Goal: Information Seeking & Learning: Find specific fact

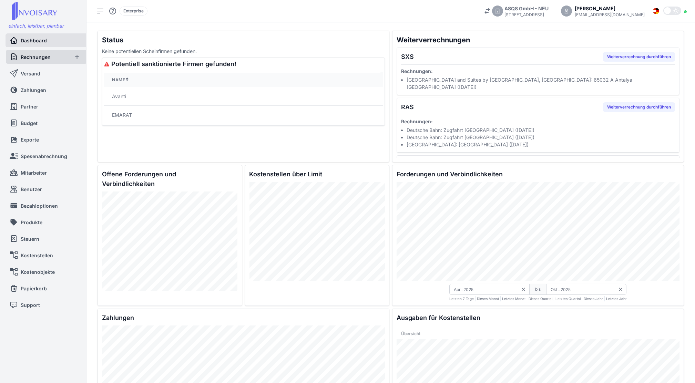
click at [51, 59] on link "Rechnungen" at bounding box center [39, 57] width 59 height 14
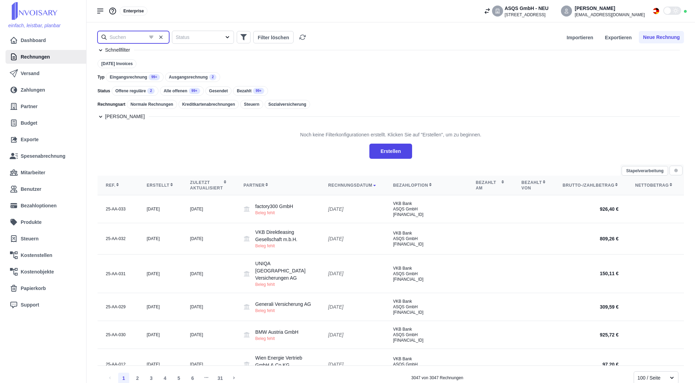
click at [136, 34] on input "text" at bounding box center [134, 37] width 72 height 12
type input "leasing"
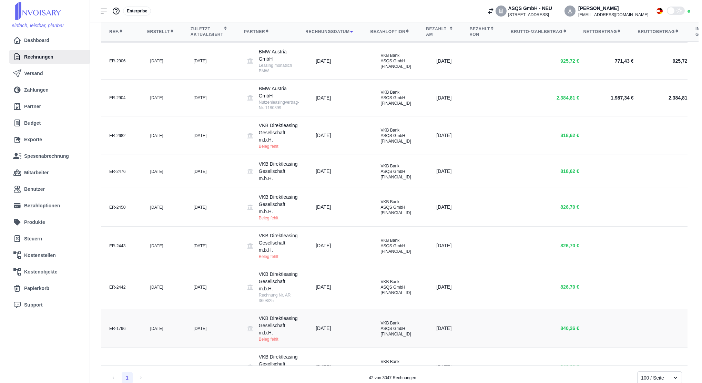
scroll to position [368, 0]
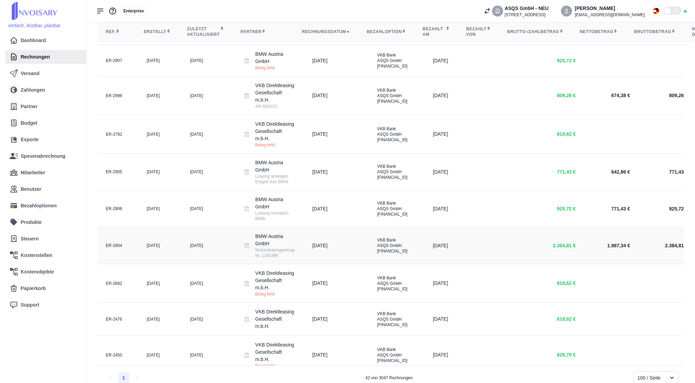
click at [268, 248] on div "Nutzenleasingvertrag-Nr. 1180399" at bounding box center [275, 253] width 40 height 11
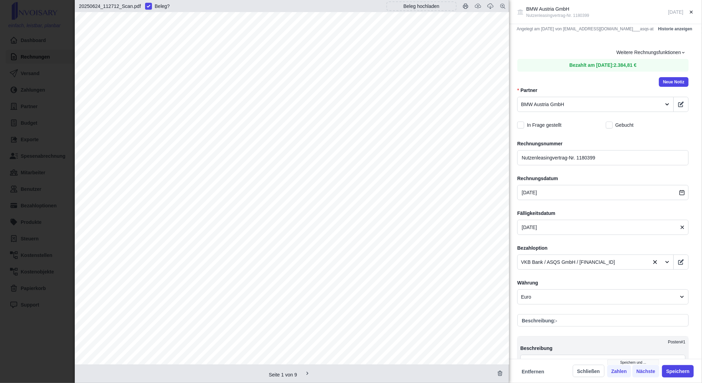
scroll to position [0, 0]
click at [490, 7] on icon "button" at bounding box center [491, 6] width 6 height 6
click at [54, 93] on div "BMW Austria GmbH Nutzenleasingvertrag-Nr. 1180399 [DATE] Angelegt am [DATE] von…" at bounding box center [351, 191] width 702 height 383
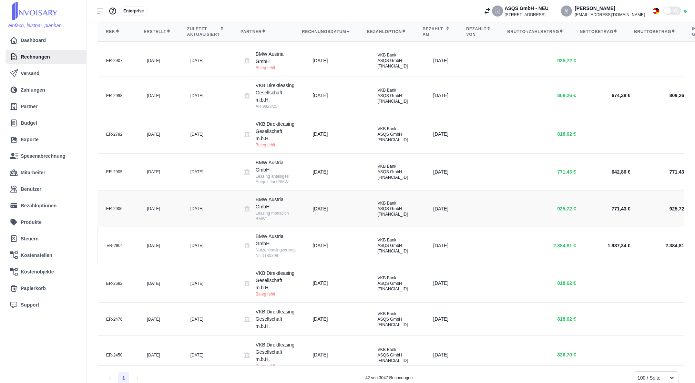
click at [183, 202] on td "[DATE]" at bounding box center [208, 209] width 53 height 37
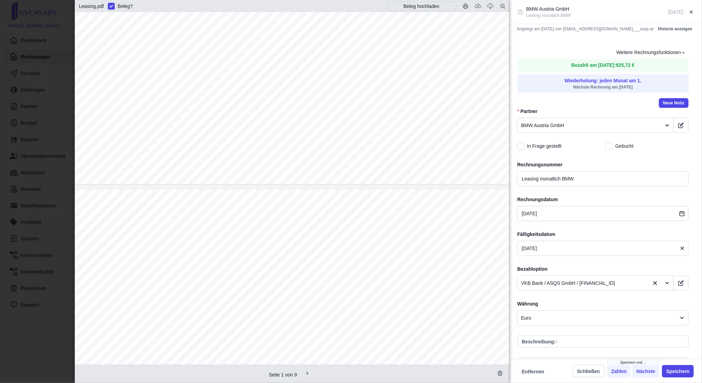
scroll to position [460, 0]
click at [12, 191] on div "BMW Austria GmbH Leasing monatlich BMW [DATE] Angelegt am [DATE] von [EMAIL_ADD…" at bounding box center [351, 191] width 702 height 383
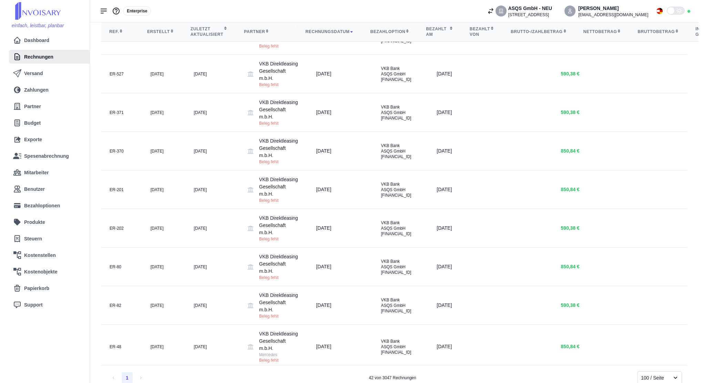
scroll to position [1290, 0]
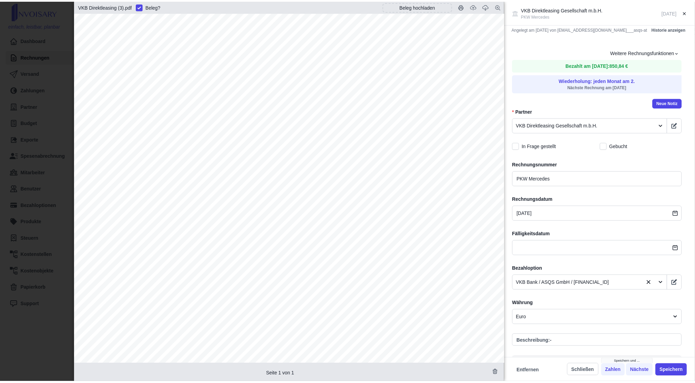
scroll to position [230, 0]
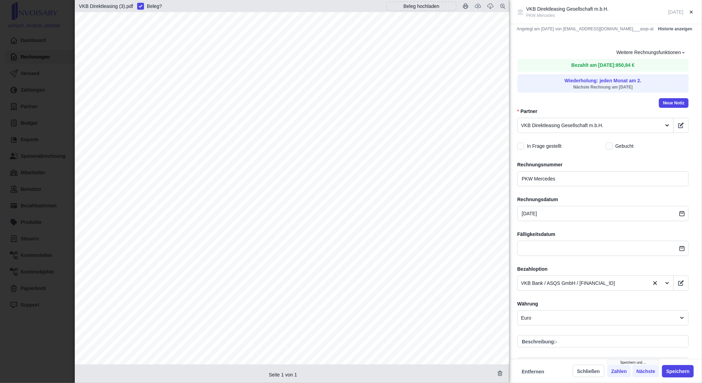
click at [63, 248] on div "VKB Direktleasing Gesellschaft m.b.H. PKW Mercedes [DATE] Angelegt am [DATE] vo…" at bounding box center [351, 191] width 702 height 383
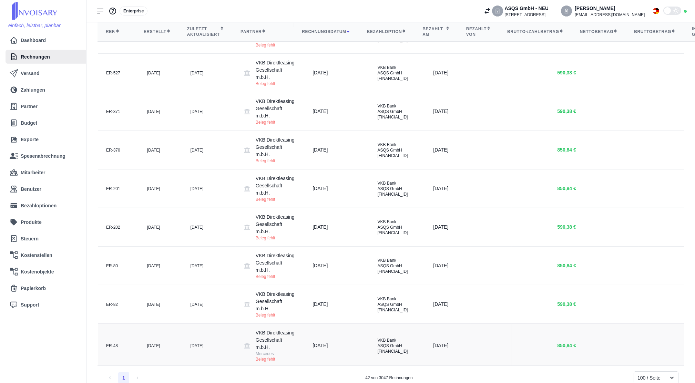
click at [292, 324] on td "VKB Direktleasing Gesellschaft m.b.H. Mercedes Beleg fehlt" at bounding box center [270, 346] width 69 height 44
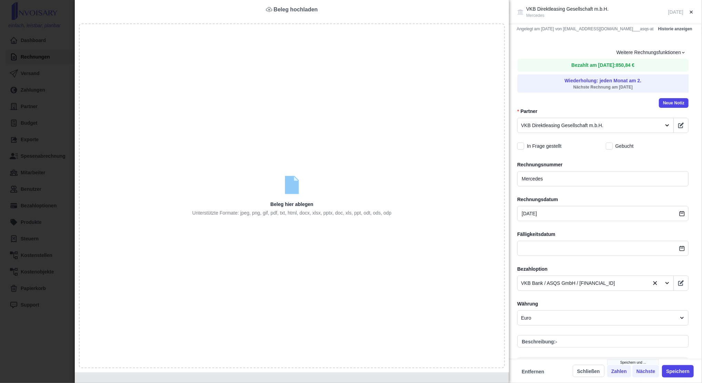
click at [34, 180] on div "VKB Direktleasing Gesellschaft m.b.H. Mercedes [DATE] Angelegt am [DATE] von [E…" at bounding box center [351, 191] width 702 height 383
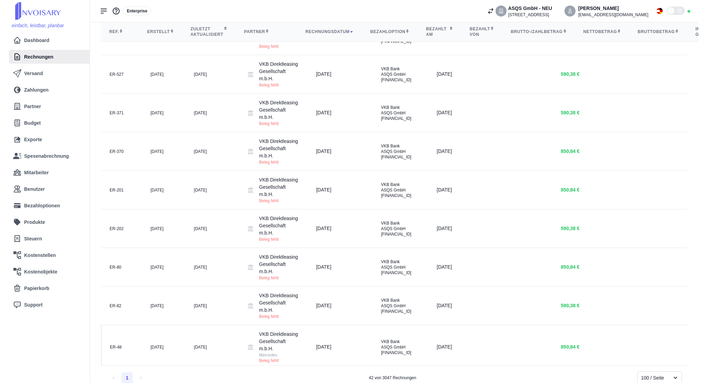
scroll to position [1290, 0]
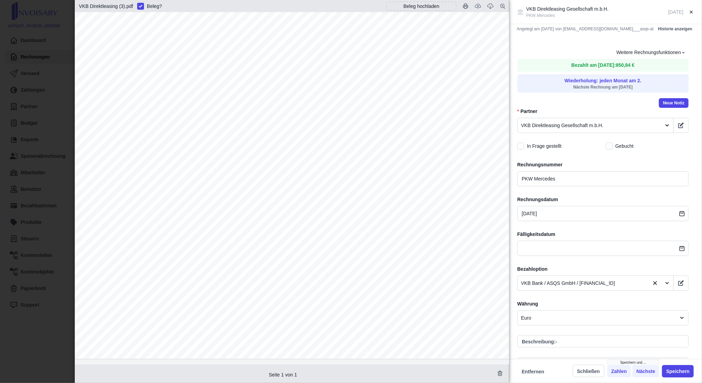
scroll to position [279, 0]
click at [61, 254] on div "VKB Direktleasing Gesellschaft m.b.H. PKW Mercedes [DATE] Angelegt am [DATE] vo…" at bounding box center [351, 191] width 702 height 383
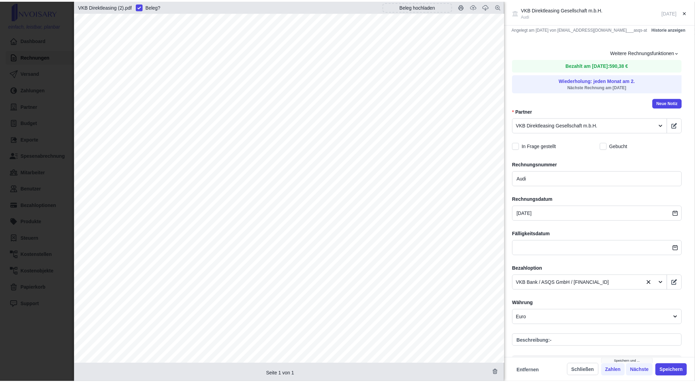
scroll to position [276, 0]
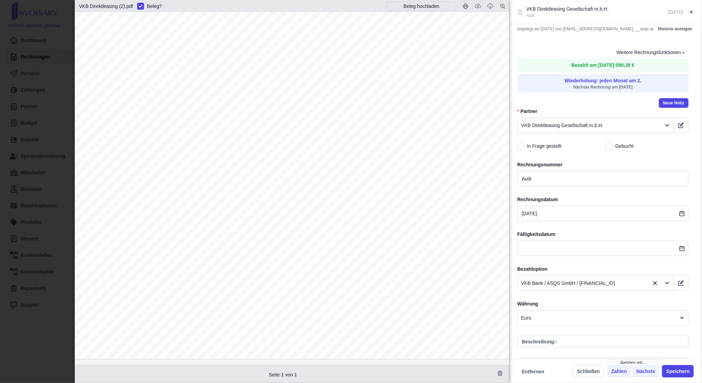
click at [33, 180] on div "VKB Direktleasing Gesellschaft m.b.H. Audi [DATE] Angelegt am [DATE] von [EMAIL…" at bounding box center [351, 191] width 702 height 383
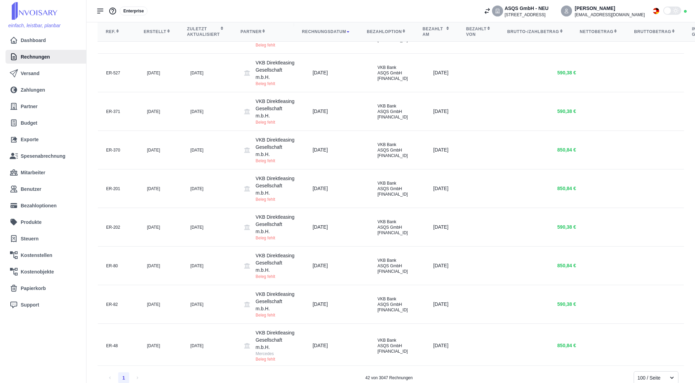
click at [201, 383] on div "[DATE]" at bounding box center [209, 391] width 37 height 6
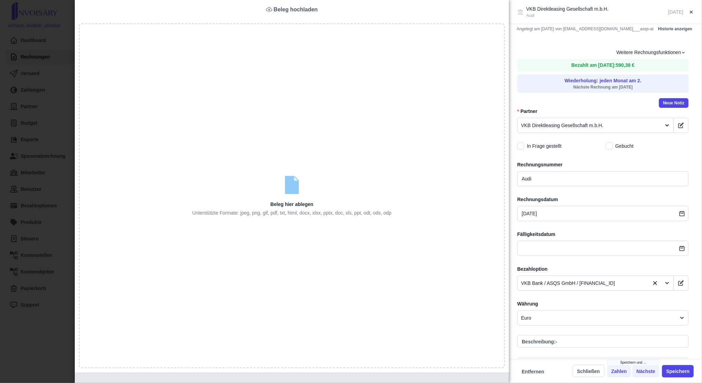
click at [29, 214] on div "VKB Direktleasing Gesellschaft m.b.H. Audi [DATE] Angelegt am [DATE] von [EMAIL…" at bounding box center [351, 191] width 702 height 383
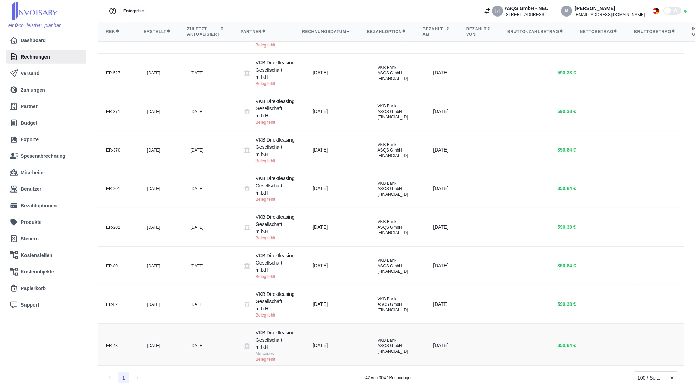
click at [161, 324] on td "[DATE]" at bounding box center [160, 346] width 43 height 44
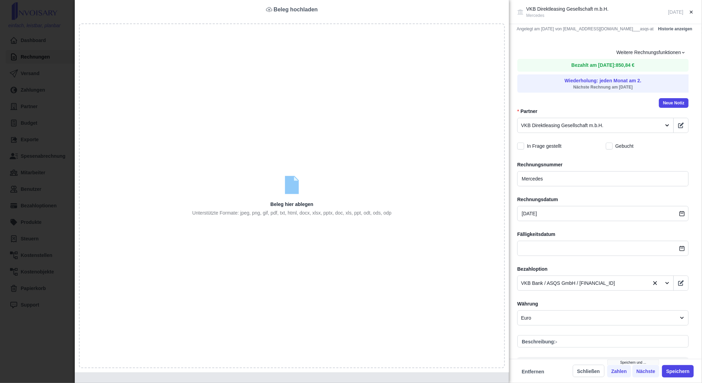
click at [36, 198] on div "VKB Direktleasing Gesellschaft m.b.H. Mercedes [DATE] Angelegt am [DATE] von [E…" at bounding box center [351, 191] width 702 height 383
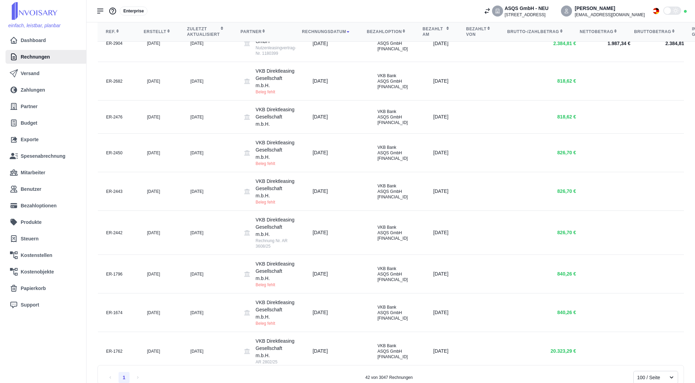
scroll to position [554, 0]
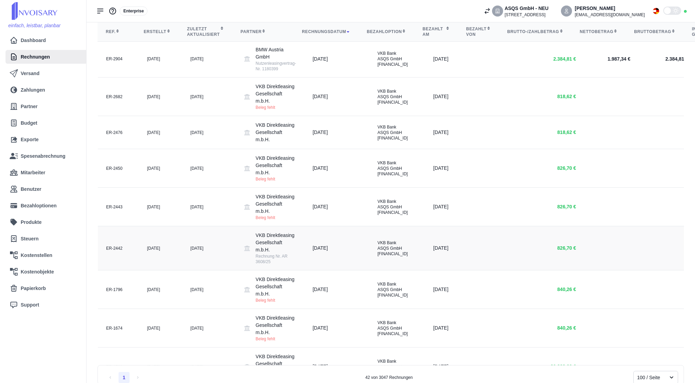
click at [184, 227] on td "[DATE]" at bounding box center [208, 249] width 53 height 44
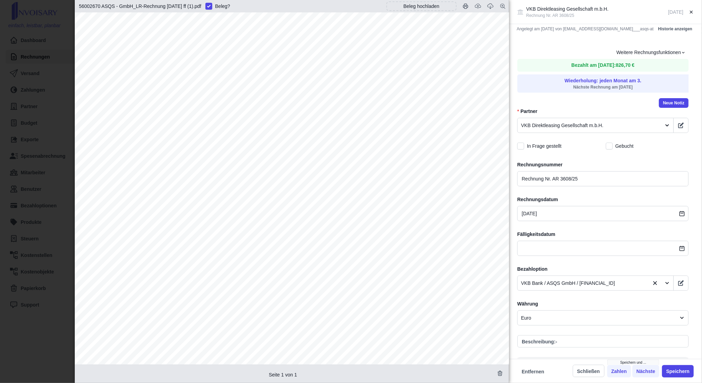
click at [68, 225] on div "VKB Direktleasing Gesellschaft m.b.H. Rechnung Nr. AR 3608/25 [DATE] Angelegt a…" at bounding box center [351, 191] width 702 height 383
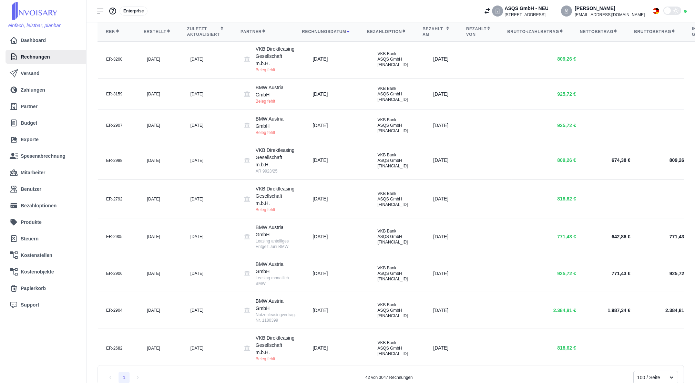
scroll to position [279, 0]
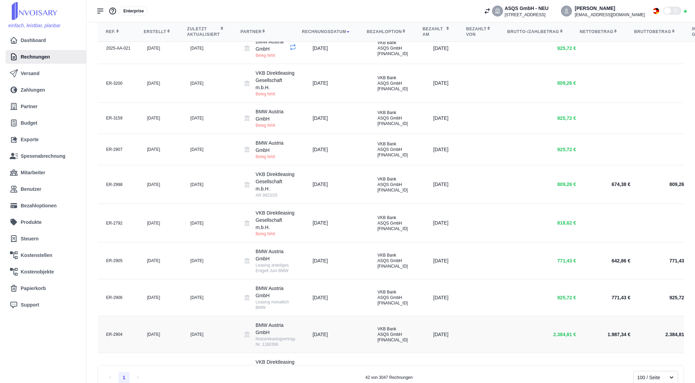
click at [191, 332] on div "[DATE]" at bounding box center [209, 335] width 37 height 6
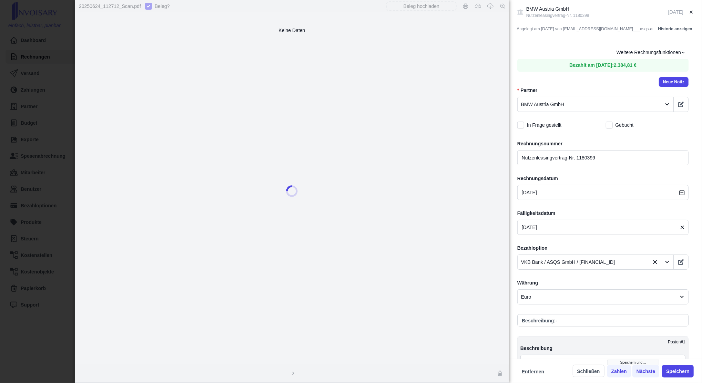
click at [29, 251] on div "BMW Austria GmbH Nutzenleasingvertrag-Nr. 1180399 [DATE] Angelegt am [DATE] von…" at bounding box center [351, 191] width 702 height 383
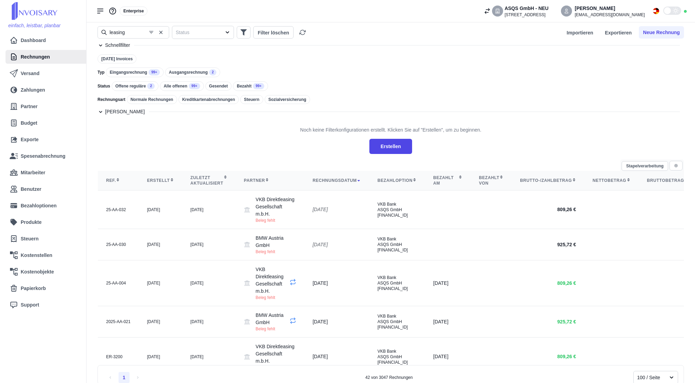
scroll to position [0, 0]
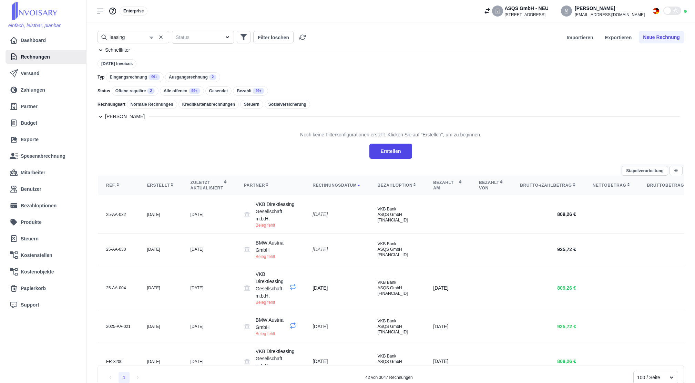
click at [163, 40] on button "button" at bounding box center [161, 37] width 10 height 10
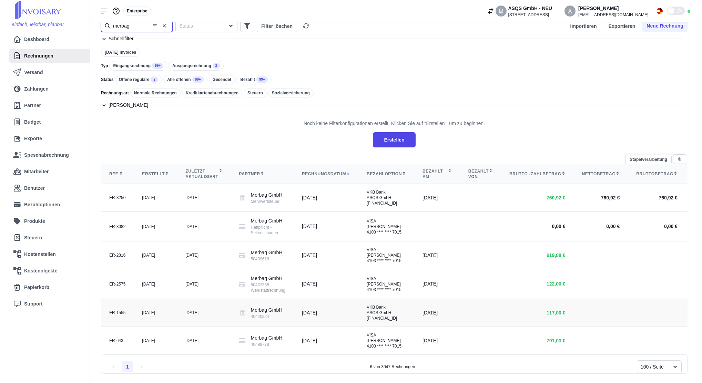
scroll to position [33, 0]
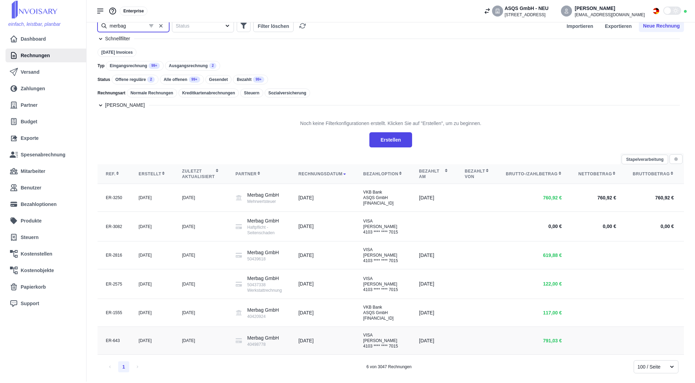
type input "merbag"
click at [248, 342] on div "40498778" at bounding box center [264, 345] width 32 height 6
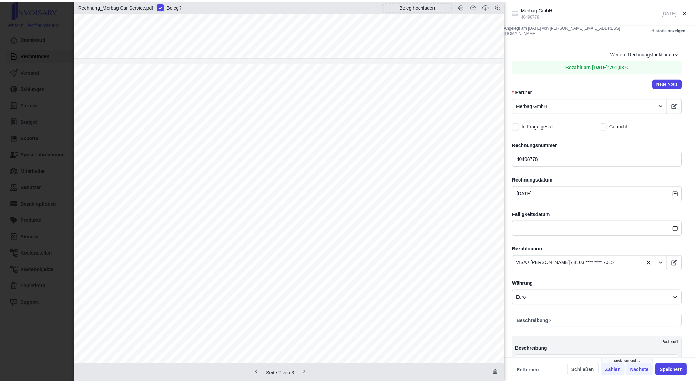
scroll to position [1241, 0]
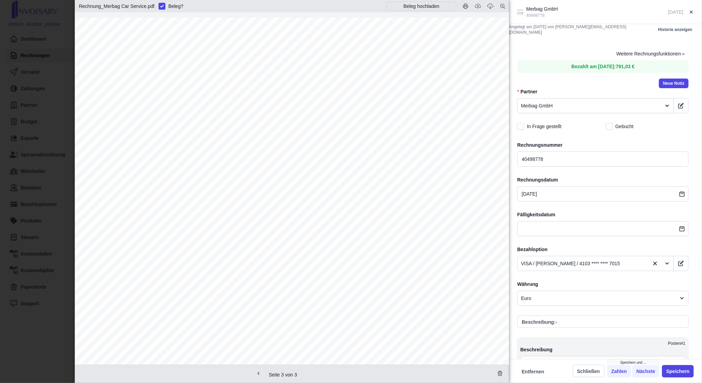
click at [37, 181] on div "Merbag GmbH 40498778 [DATE] Angelegt am [DATE] von [EMAIL_ADDRESS][DOMAIN_NAME]…" at bounding box center [351, 191] width 702 height 383
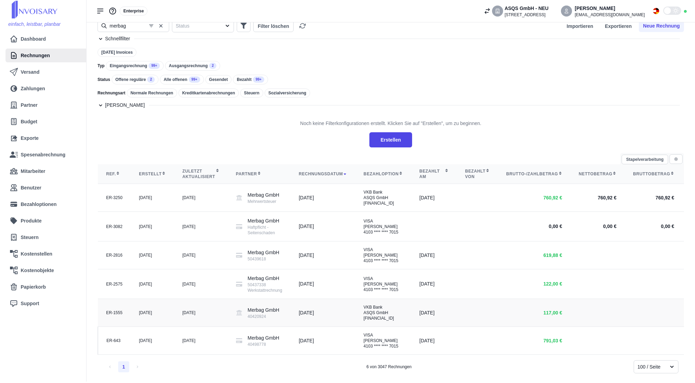
scroll to position [0, 0]
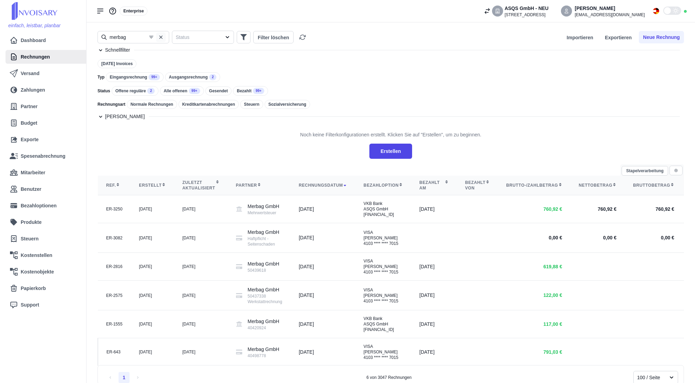
click at [162, 39] on icon "button" at bounding box center [161, 37] width 6 height 6
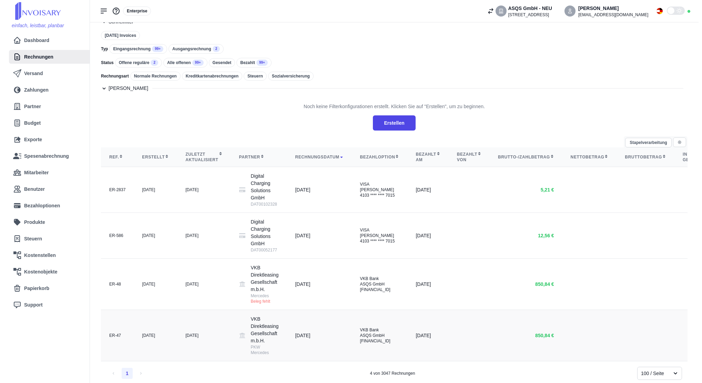
scroll to position [40, 0]
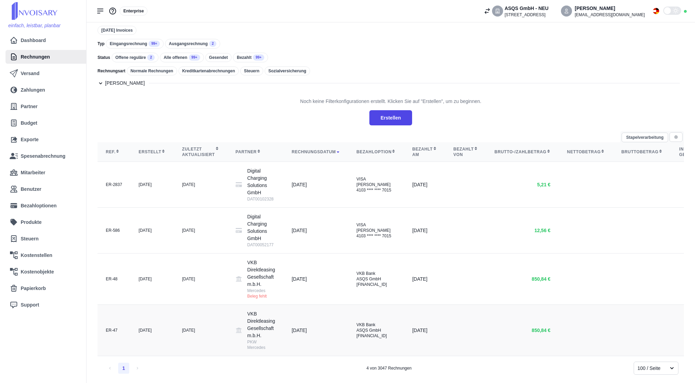
type input "merced"
click at [228, 330] on td "VKB Direktleasing Gesellschaft m.b.H. PKW Mercedes" at bounding box center [256, 330] width 56 height 51
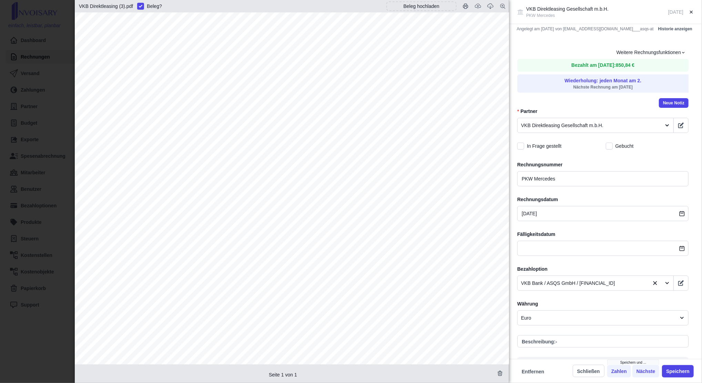
scroll to position [279, 0]
click at [41, 159] on div "VKB Direktleasing Gesellschaft m.b.H. PKW Mercedes [DATE] Angelegt am [DATE] vo…" at bounding box center [351, 191] width 702 height 383
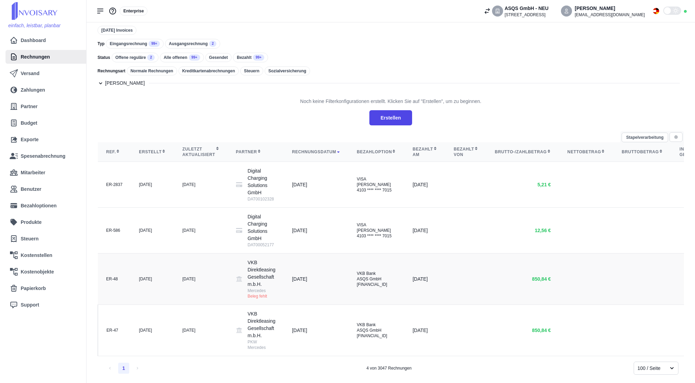
click at [178, 282] on td "[DATE]" at bounding box center [200, 279] width 53 height 51
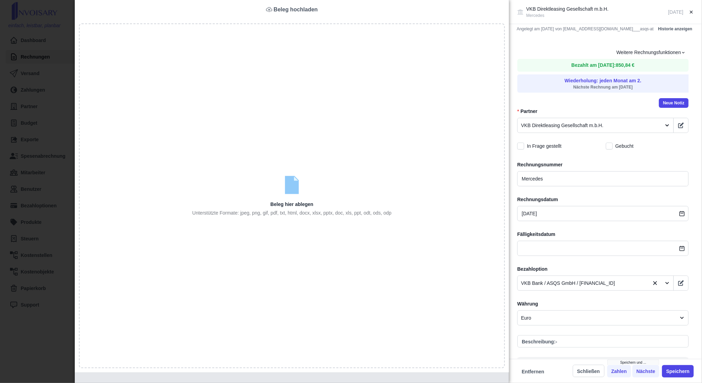
click at [34, 100] on div "VKB Direktleasing Gesellschaft m.b.H. Mercedes [DATE] Angelegt am [DATE] von [E…" at bounding box center [351, 191] width 702 height 383
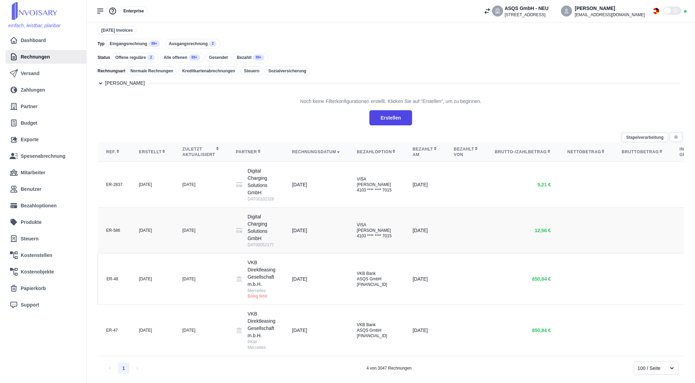
click at [215, 231] on td "[DATE]" at bounding box center [200, 231] width 53 height 46
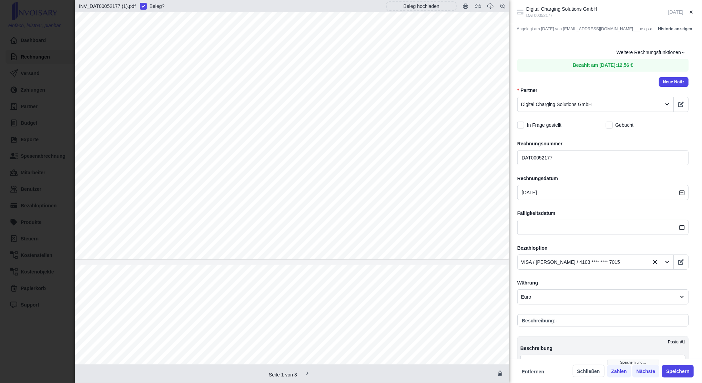
scroll to position [598, 0]
click at [360, 81] on div "DocInfo>>AT-1090-INV_DAT00052177-0-0<<DocInfo Digital Charging Solutions GmbH […" at bounding box center [292, 341] width 434 height 614
